Goal: Information Seeking & Learning: Check status

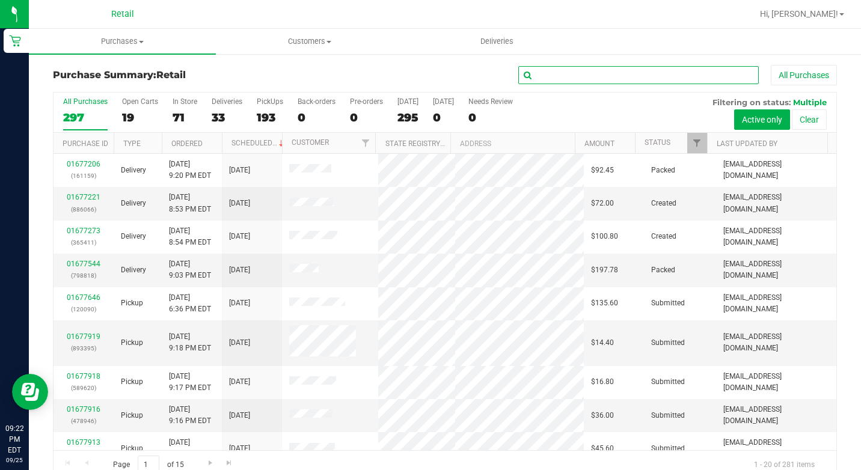
click at [580, 77] on input "text" at bounding box center [638, 75] width 240 height 18
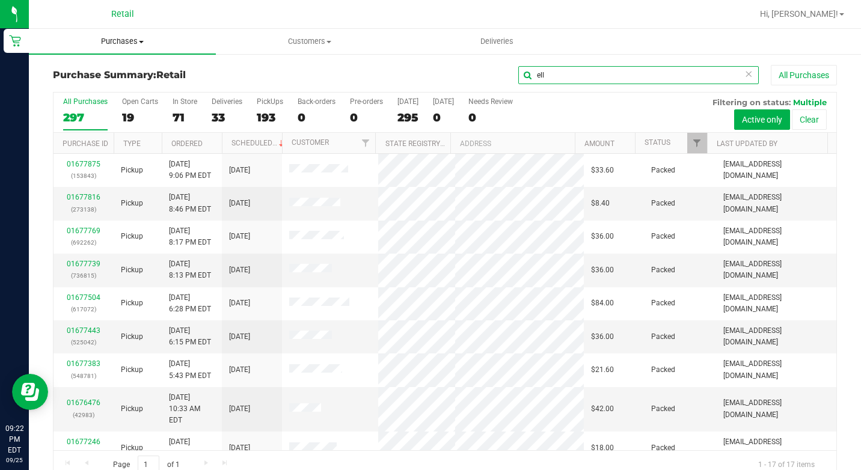
type input "ell"
click at [135, 40] on span "Purchases" at bounding box center [122, 41] width 187 height 11
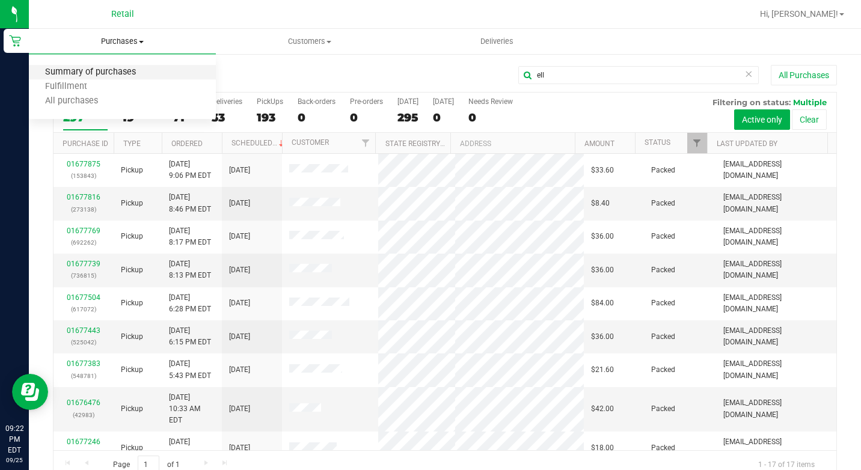
click at [121, 76] on span "Summary of purchases" at bounding box center [90, 72] width 123 height 10
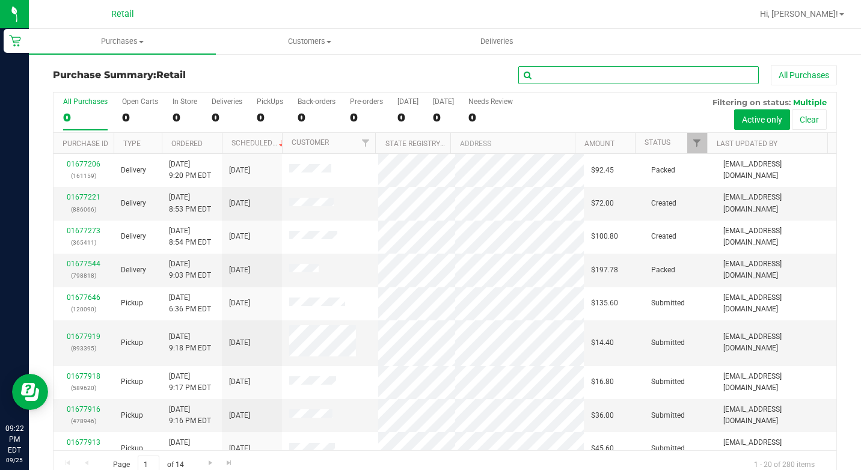
click at [553, 76] on input "text" at bounding box center [638, 75] width 240 height 18
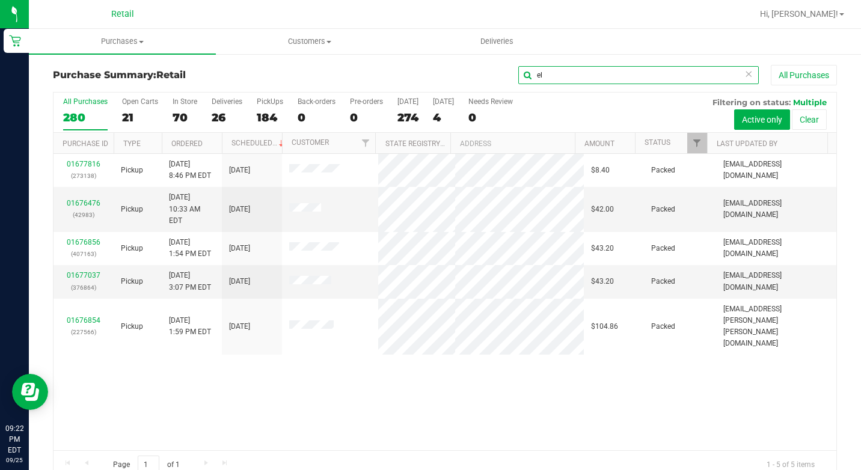
type input "e"
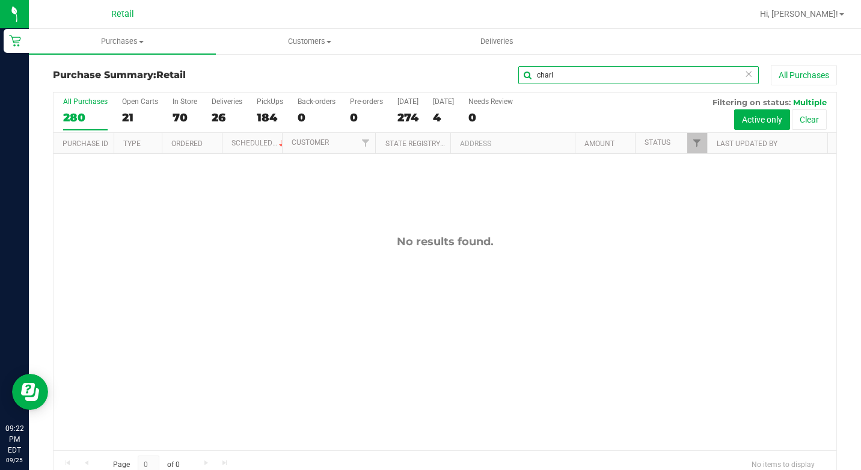
type input "charl"
click at [141, 38] on span "Purchases" at bounding box center [122, 41] width 187 height 11
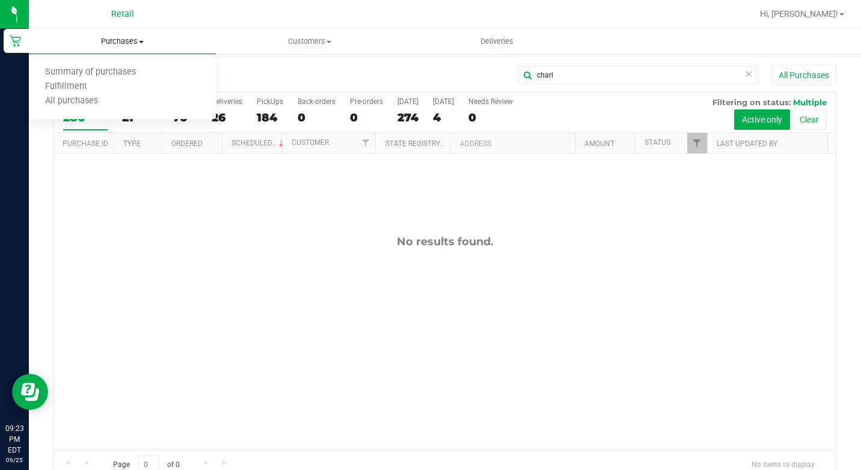
click at [130, 46] on span "Purchases" at bounding box center [122, 41] width 187 height 11
click at [133, 41] on span "Purchases" at bounding box center [122, 41] width 187 height 11
click at [132, 69] on span "Summary of purchases" at bounding box center [90, 72] width 123 height 10
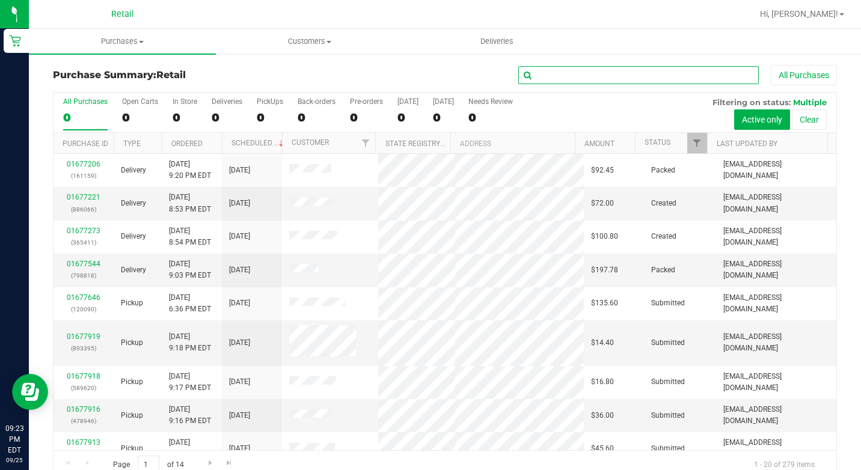
click at [547, 79] on input "text" at bounding box center [638, 75] width 240 height 18
click at [114, 43] on span "Purchases" at bounding box center [122, 41] width 187 height 11
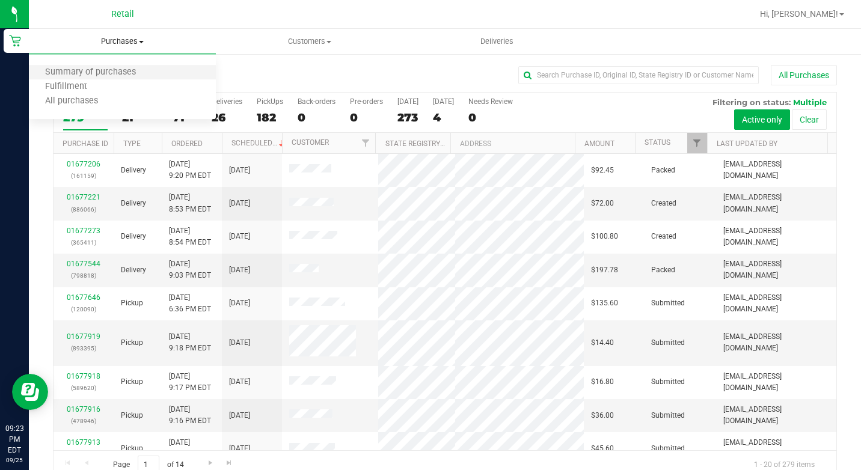
click at [115, 66] on li "Summary of purchases" at bounding box center [122, 73] width 187 height 14
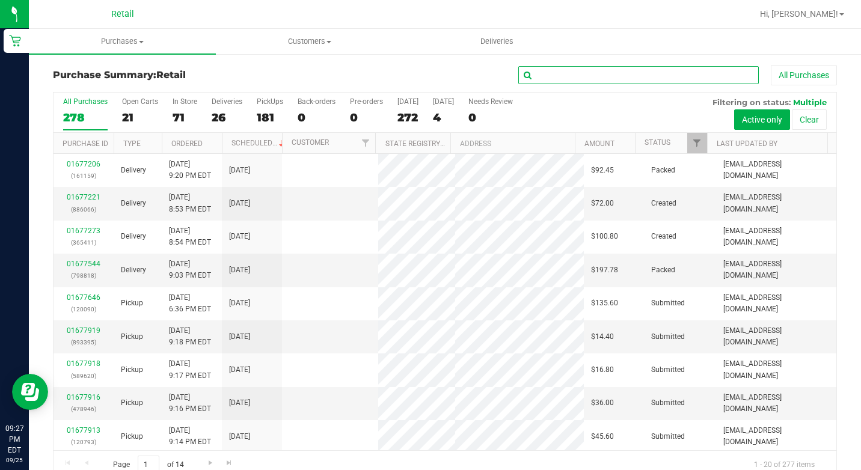
click at [551, 72] on input "text" at bounding box center [638, 75] width 240 height 18
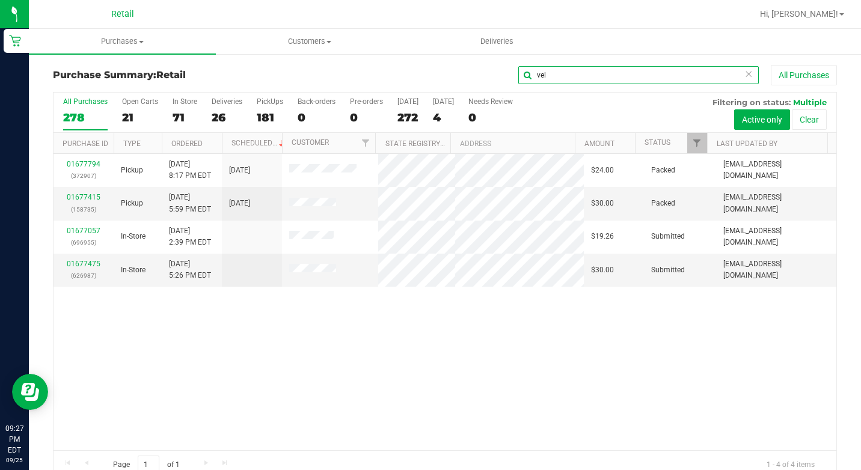
type input "vel"
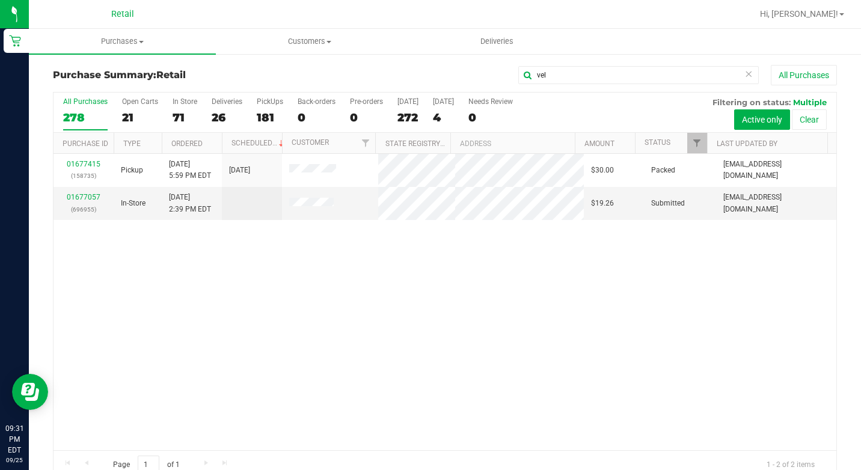
click at [744, 72] on icon at bounding box center [748, 73] width 8 height 14
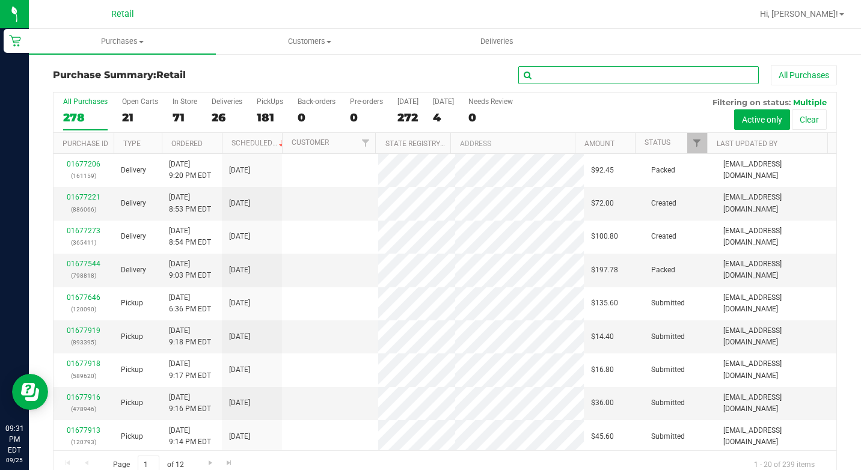
click at [716, 74] on input "text" at bounding box center [638, 75] width 240 height 18
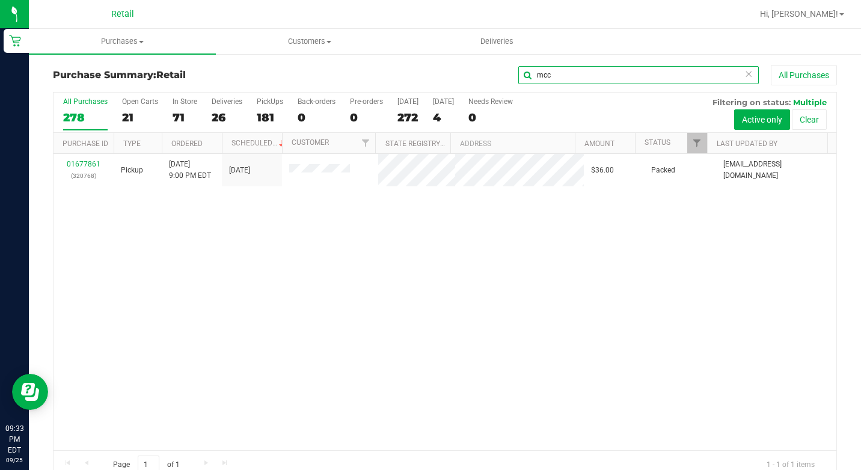
type input "mcc"
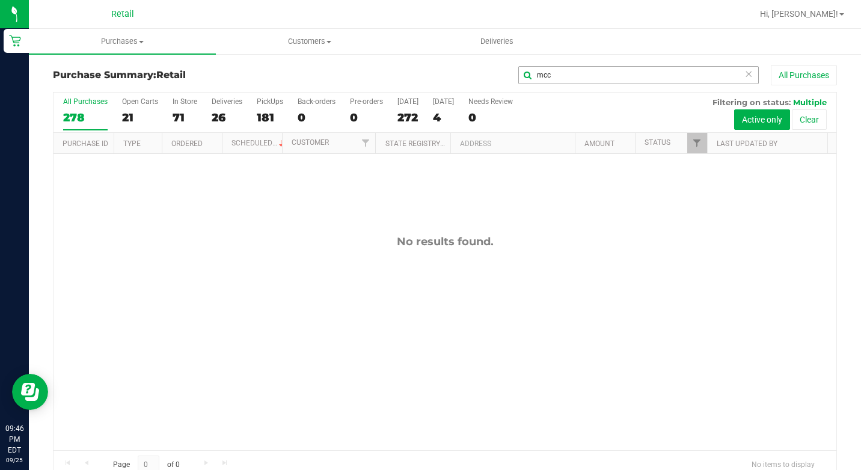
drag, startPoint x: 738, startPoint y: 72, endPoint x: 718, endPoint y: 78, distance: 20.9
click at [744, 72] on icon at bounding box center [748, 73] width 8 height 14
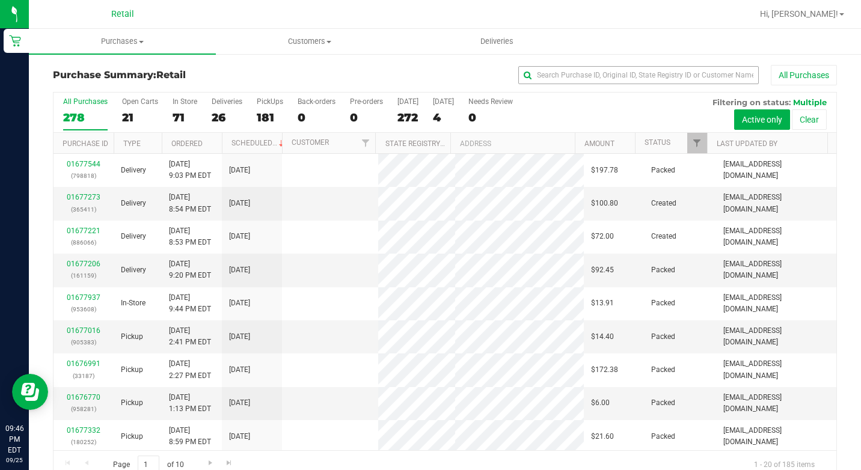
click at [685, 84] on div "All Purchases" at bounding box center [575, 75] width 522 height 20
click at [682, 78] on input "text" at bounding box center [638, 75] width 240 height 18
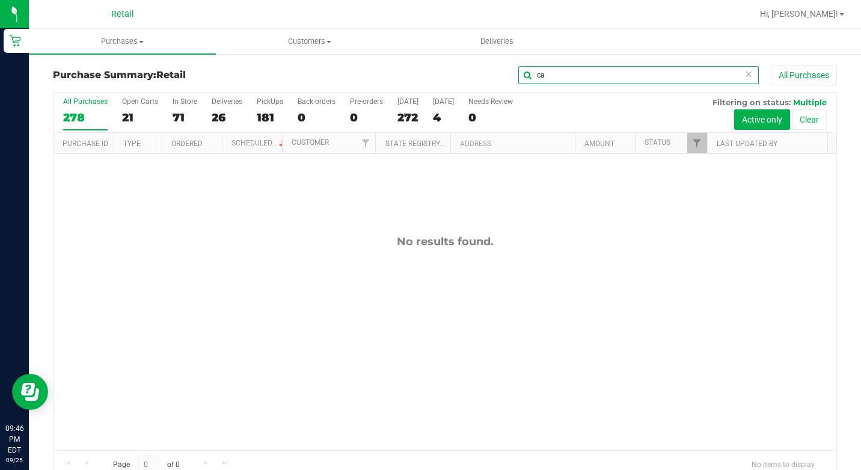
type input "c"
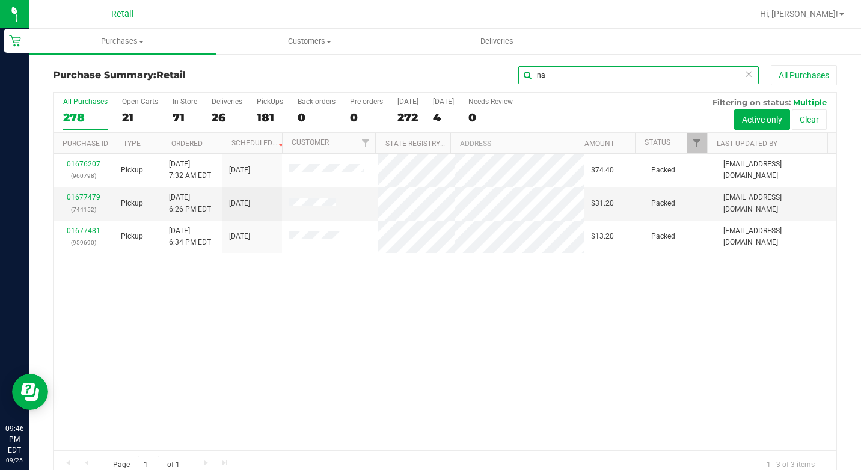
type input "n"
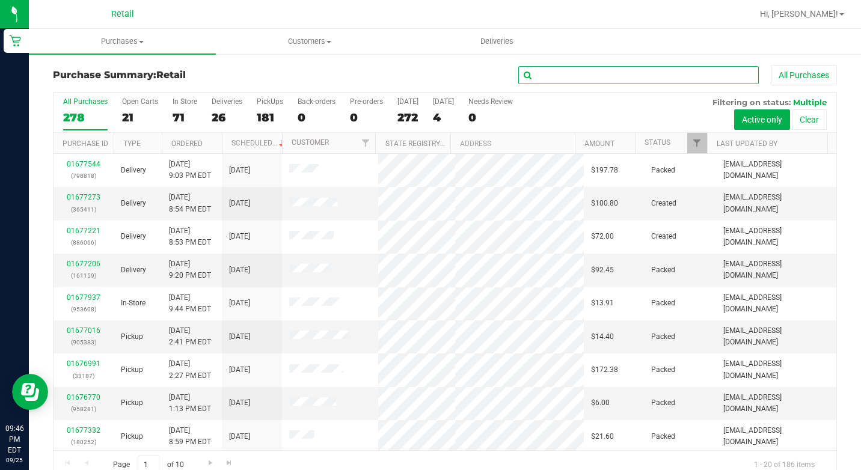
click at [566, 73] on input "text" at bounding box center [638, 75] width 240 height 18
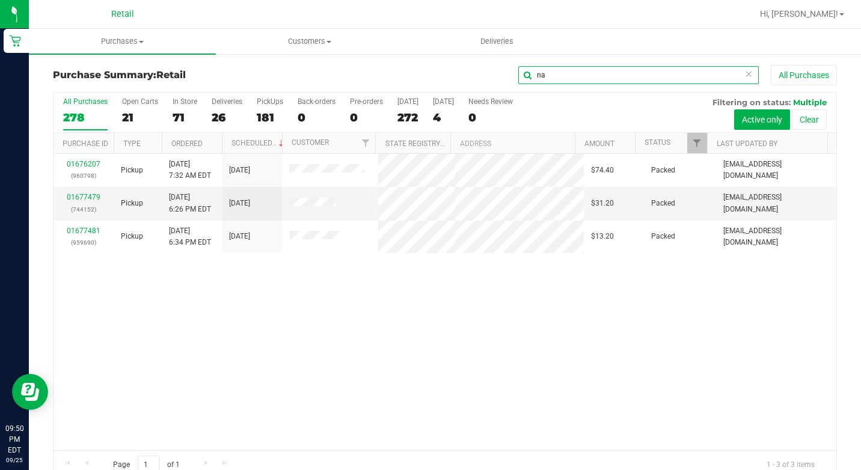
type input "n"
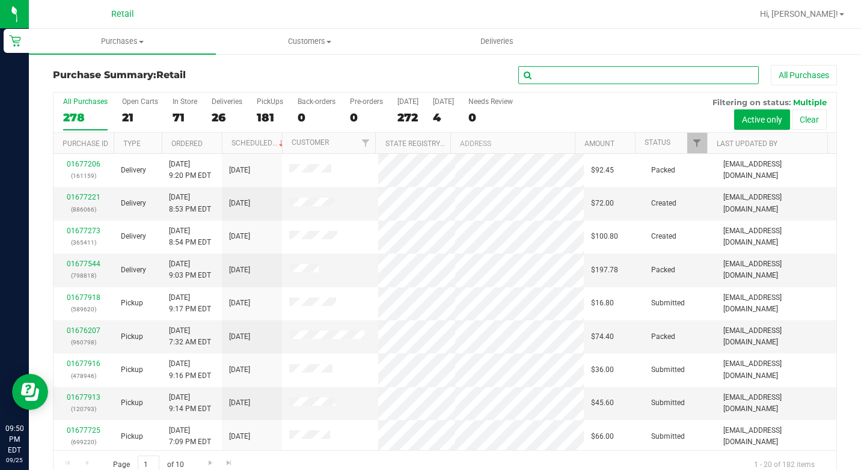
click at [546, 73] on input "text" at bounding box center [638, 75] width 240 height 18
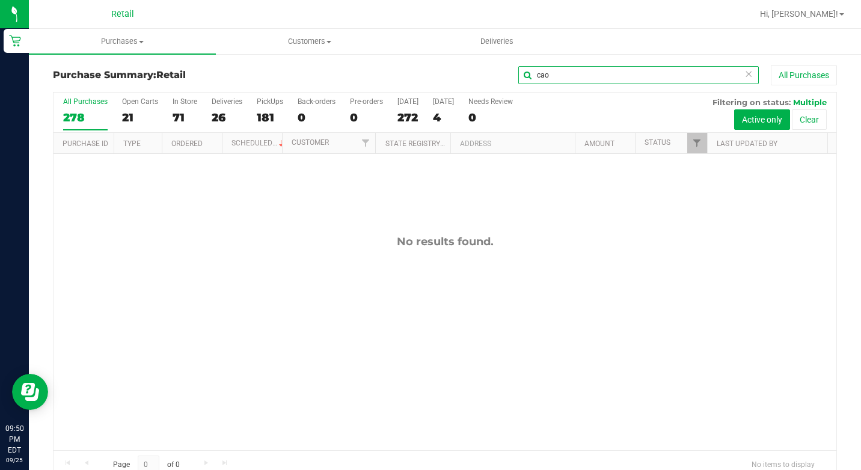
type input "cao"
click at [744, 77] on icon at bounding box center [748, 73] width 8 height 14
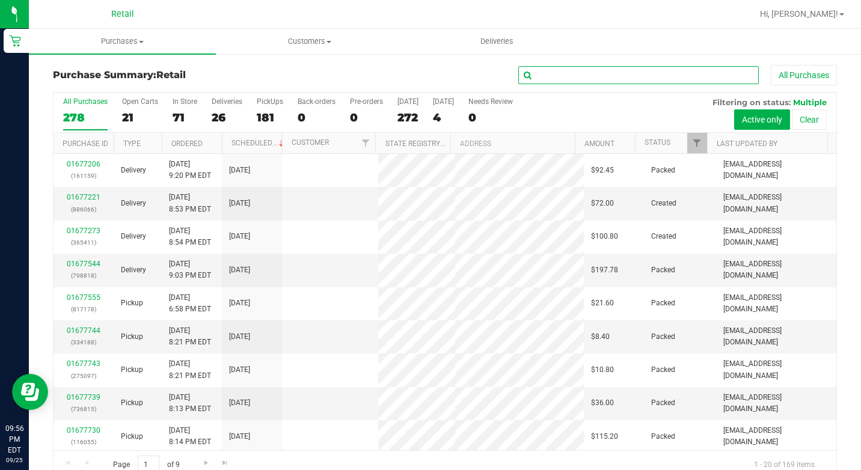
click at [575, 70] on input "text" at bounding box center [638, 75] width 240 height 18
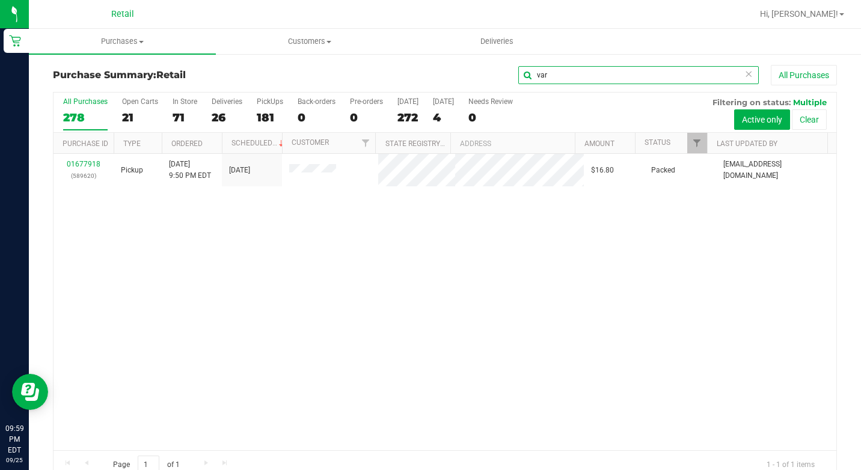
type input "var"
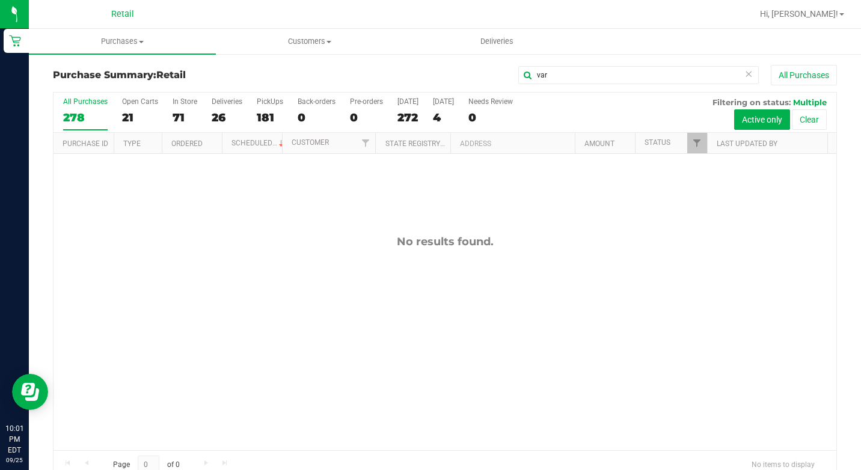
click at [744, 76] on icon at bounding box center [748, 73] width 8 height 14
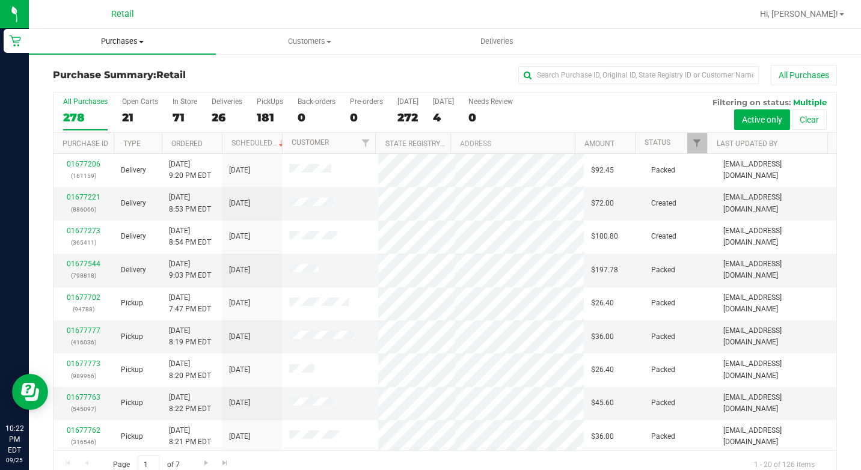
click at [96, 44] on span "Purchases" at bounding box center [122, 41] width 187 height 11
click at [94, 69] on span "Summary of purchases" at bounding box center [90, 72] width 123 height 10
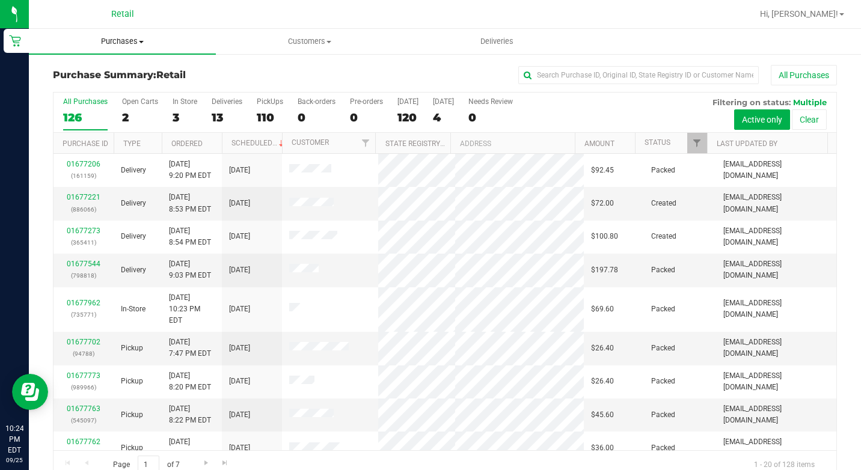
click at [124, 38] on span "Purchases" at bounding box center [122, 41] width 187 height 11
click at [120, 66] on li "Summary of purchases" at bounding box center [122, 73] width 187 height 14
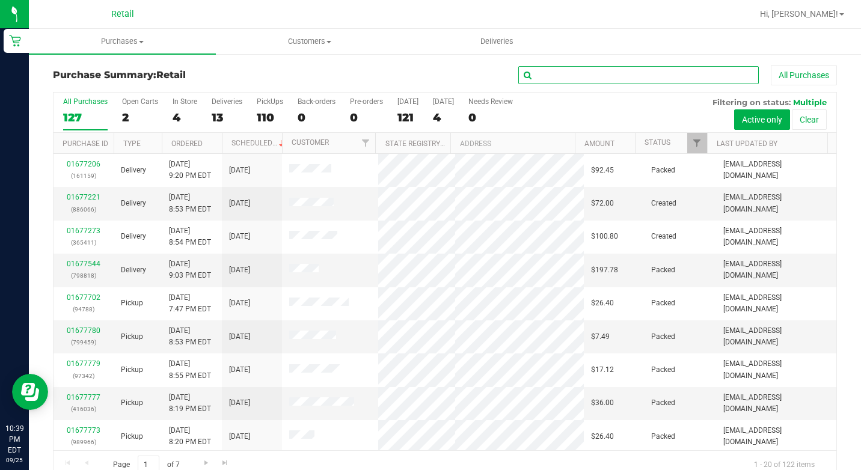
click at [567, 76] on input "text" at bounding box center [638, 75] width 240 height 18
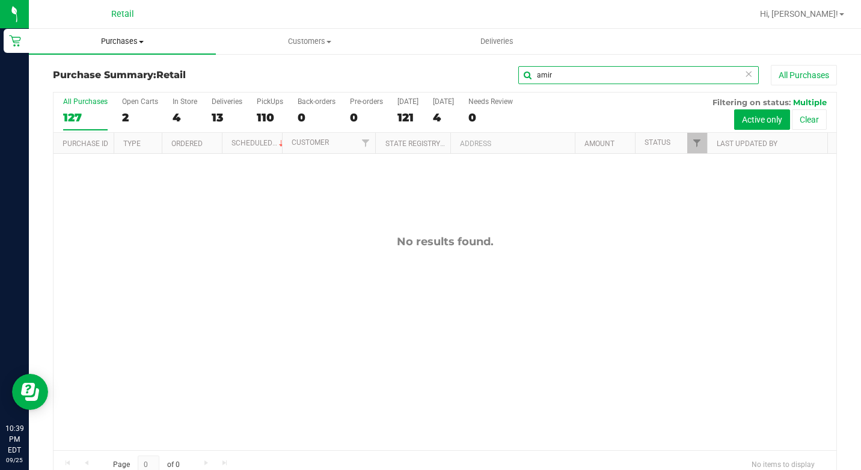
type input "amir"
click at [138, 38] on span "Purchases" at bounding box center [122, 41] width 187 height 11
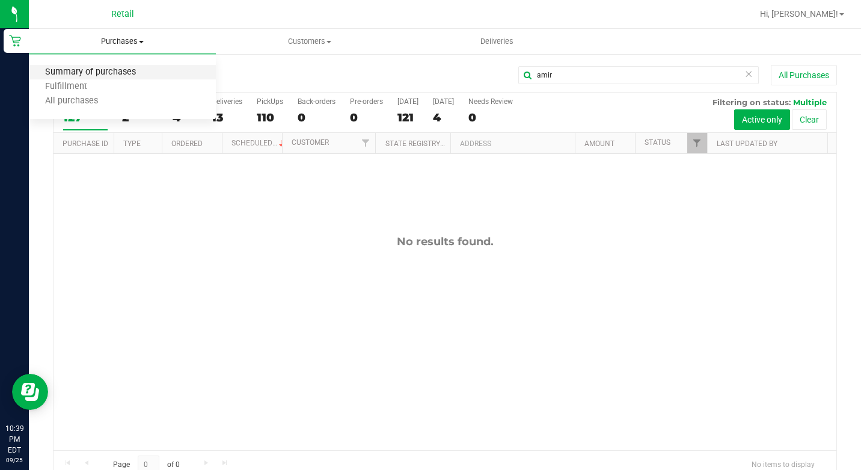
click at [109, 75] on span "Summary of purchases" at bounding box center [90, 72] width 123 height 10
